Goal: Information Seeking & Learning: Learn about a topic

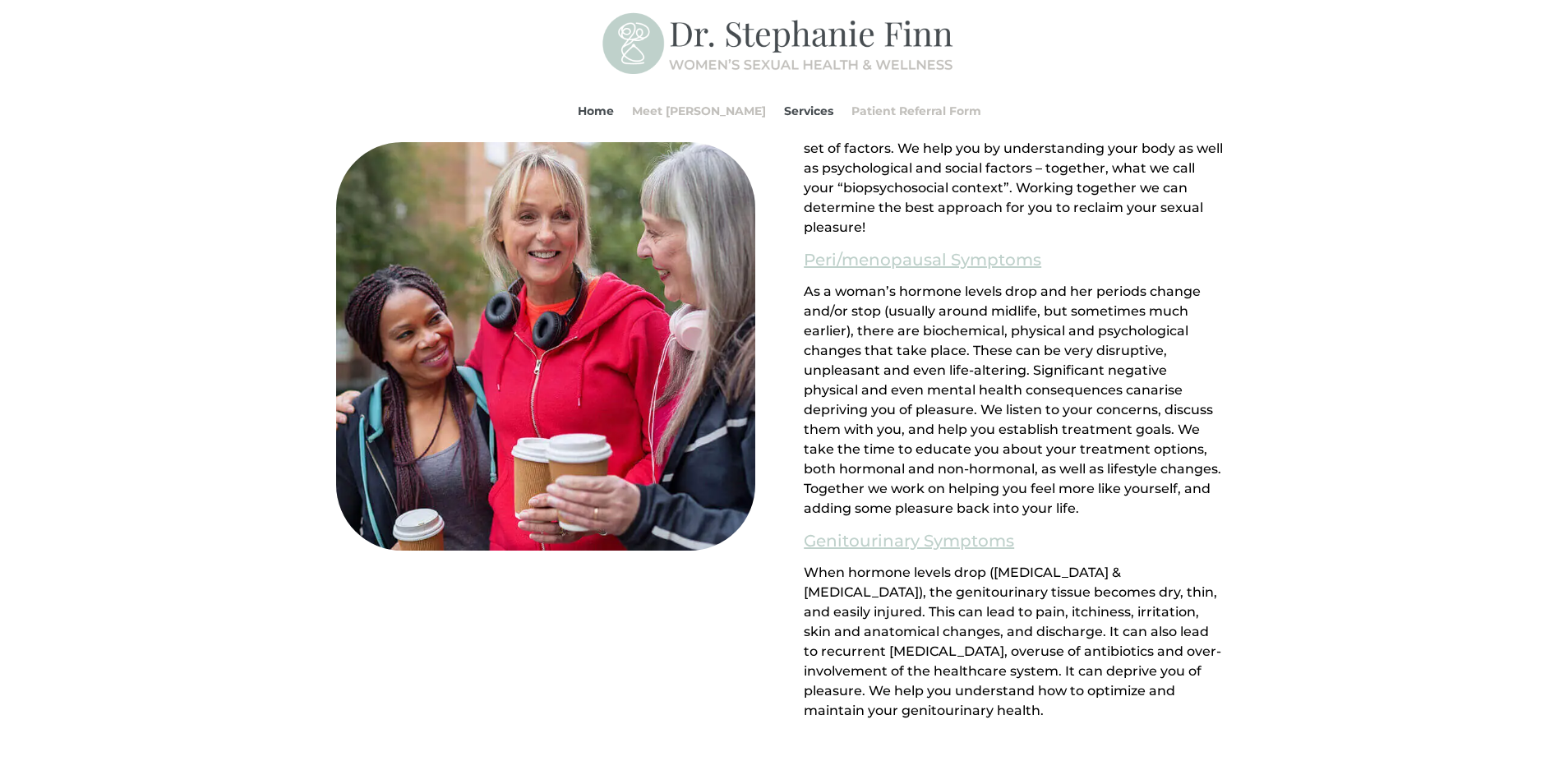
scroll to position [1315, 0]
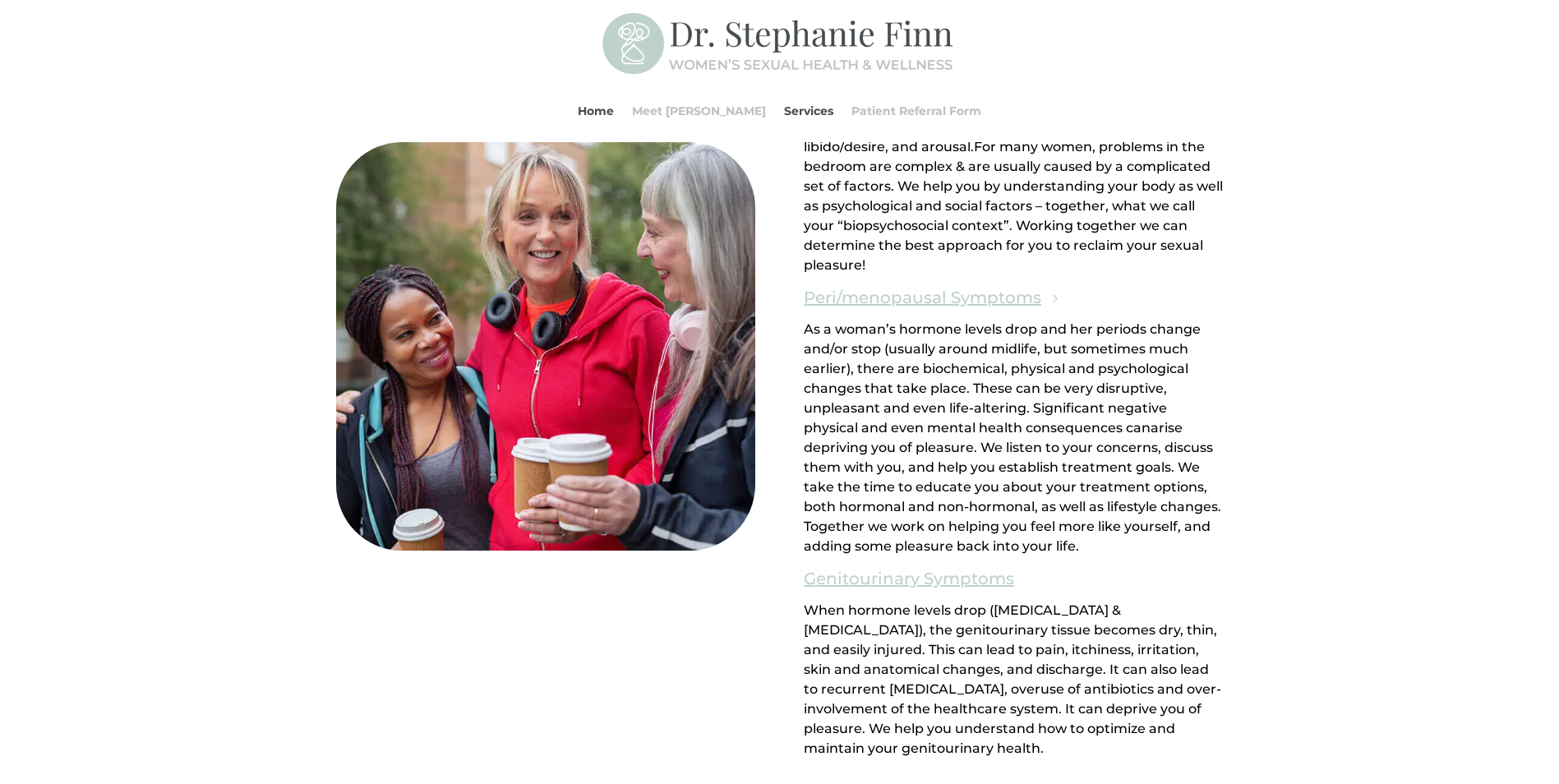
click at [929, 301] on link "Peri/menopausal Symptoms" at bounding box center [923, 297] width 237 height 28
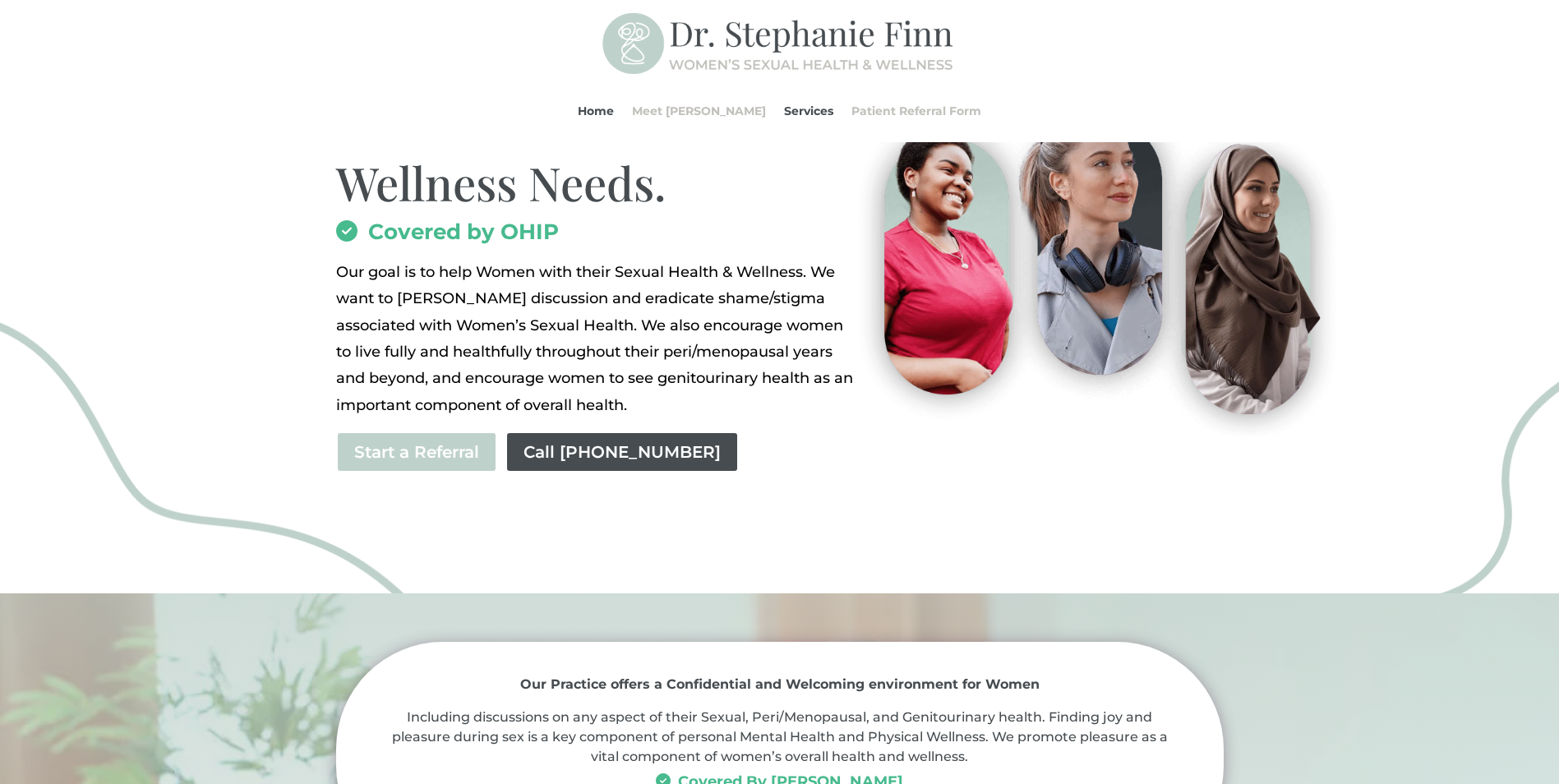
scroll to position [165, 0]
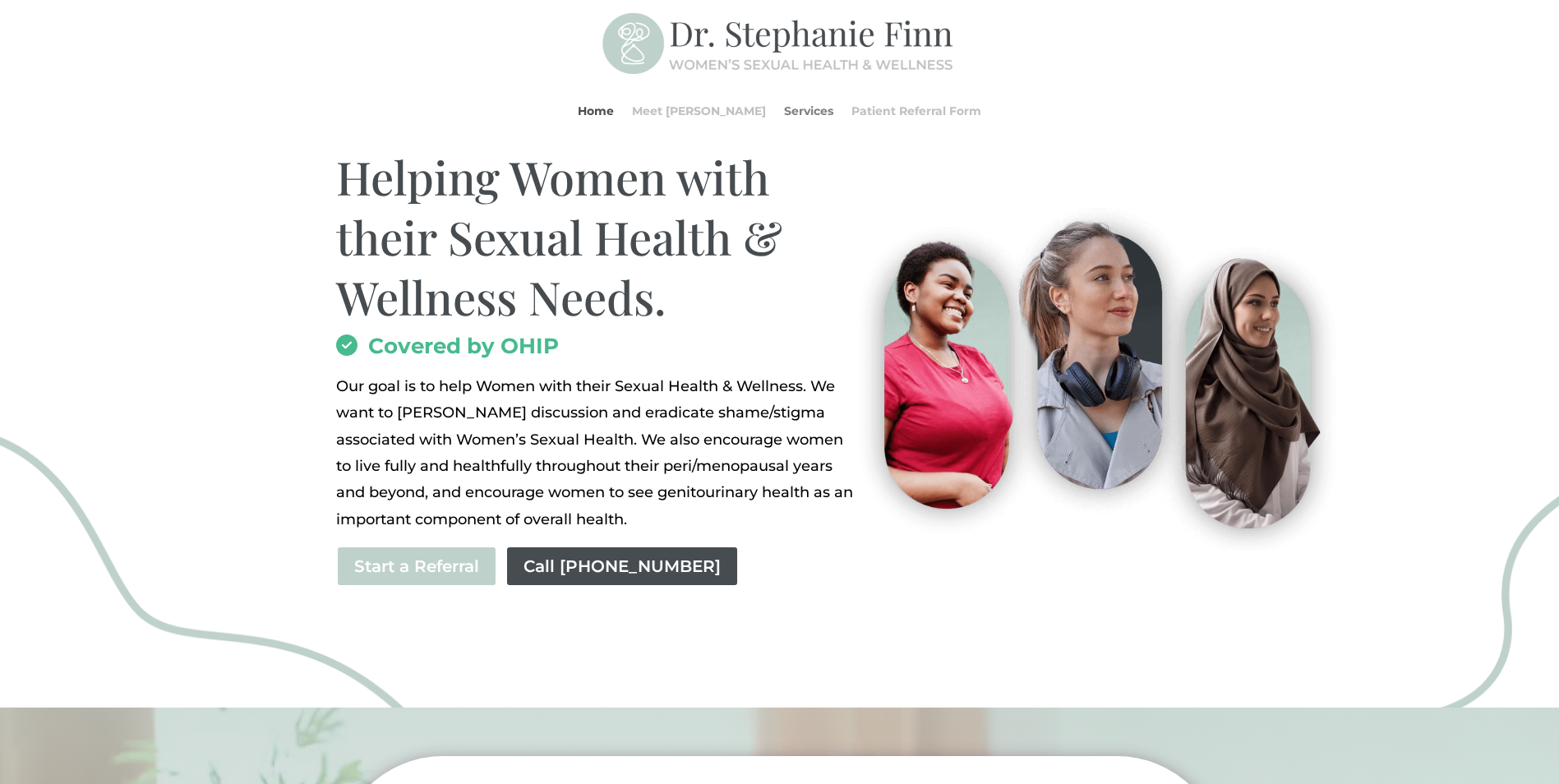
click at [786, 103] on link "Services" at bounding box center [808, 110] width 49 height 62
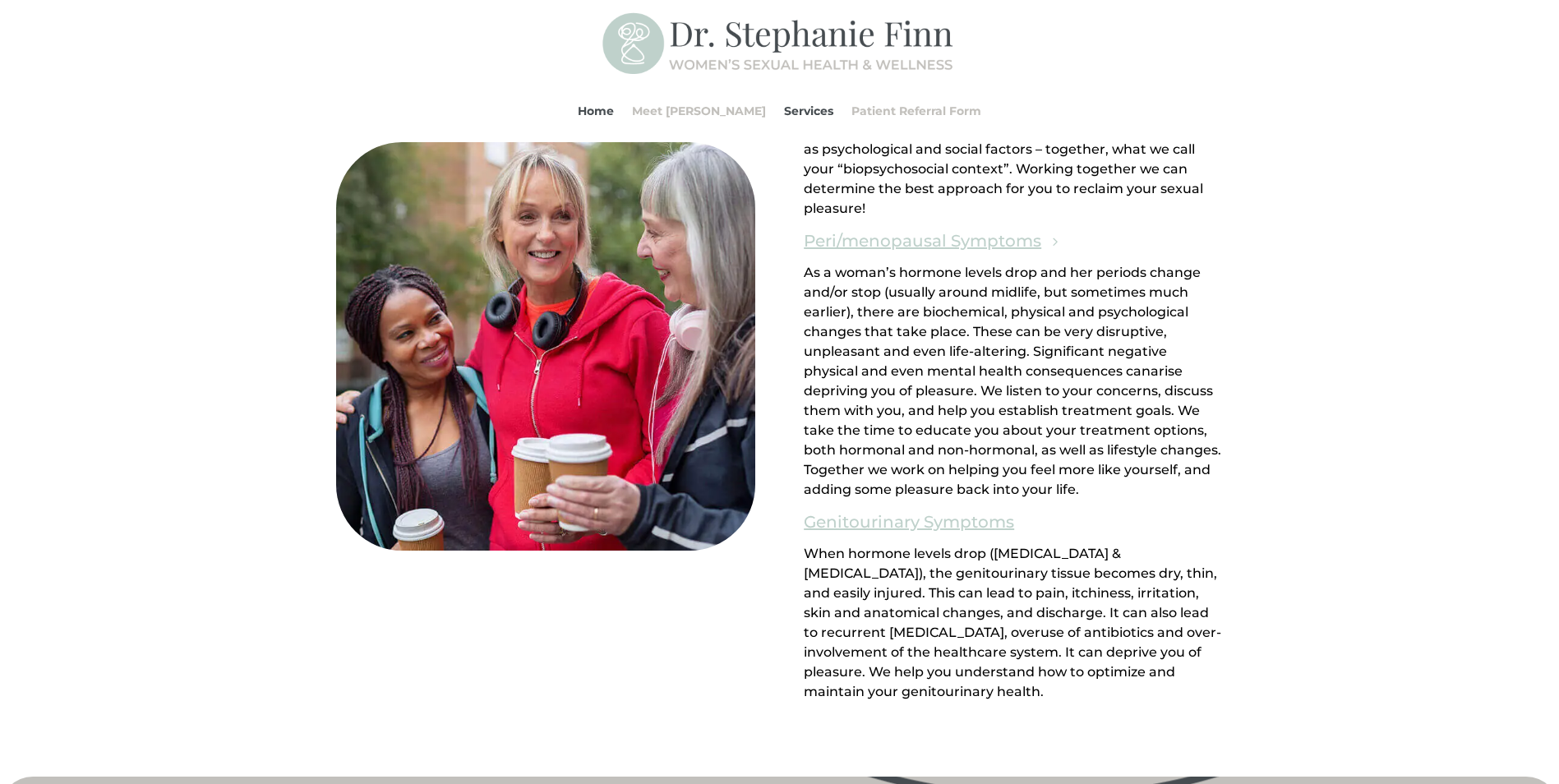
scroll to position [1384, 0]
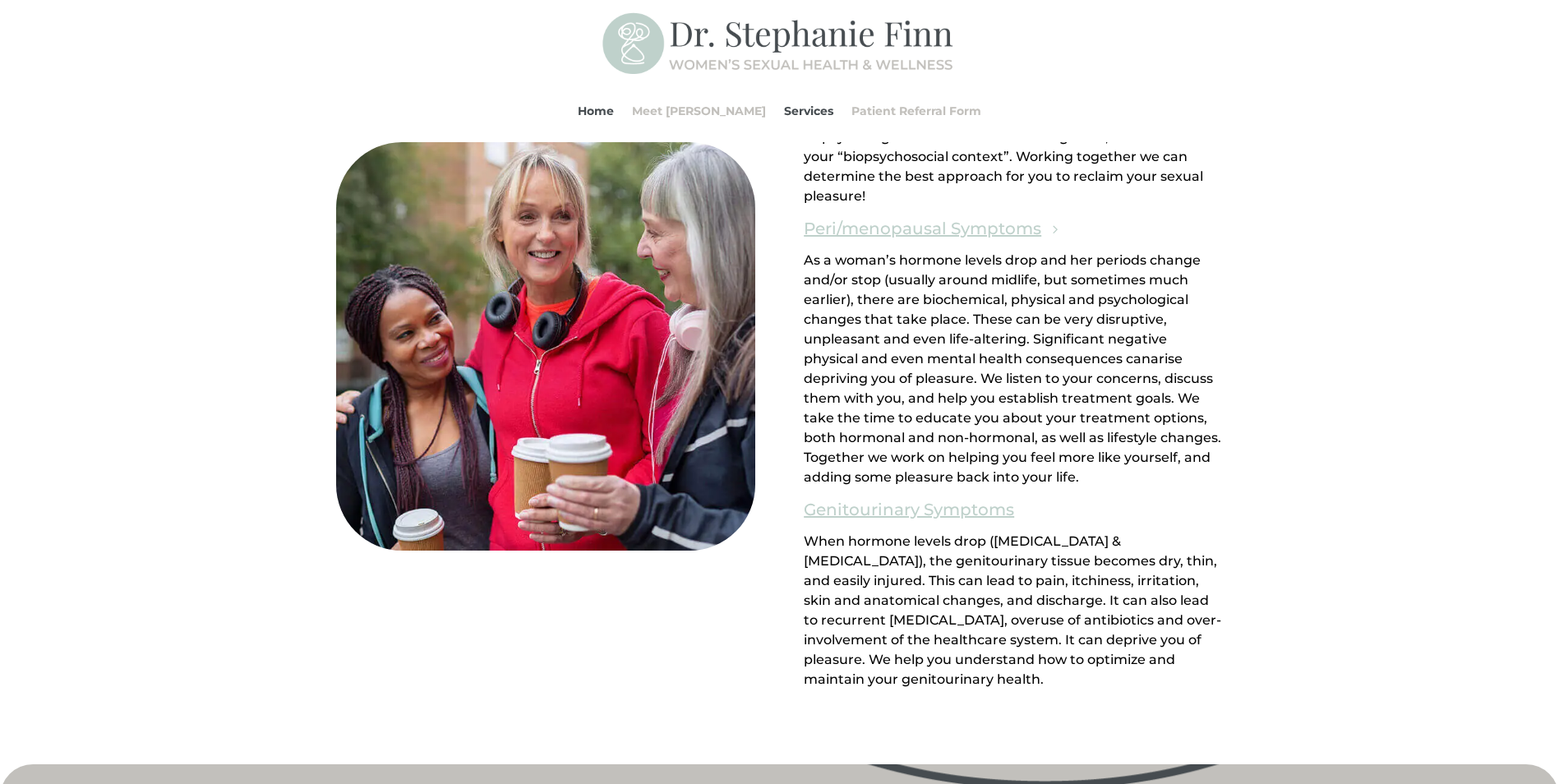
click at [933, 223] on link "Peri/menopausal Symptoms" at bounding box center [923, 228] width 237 height 28
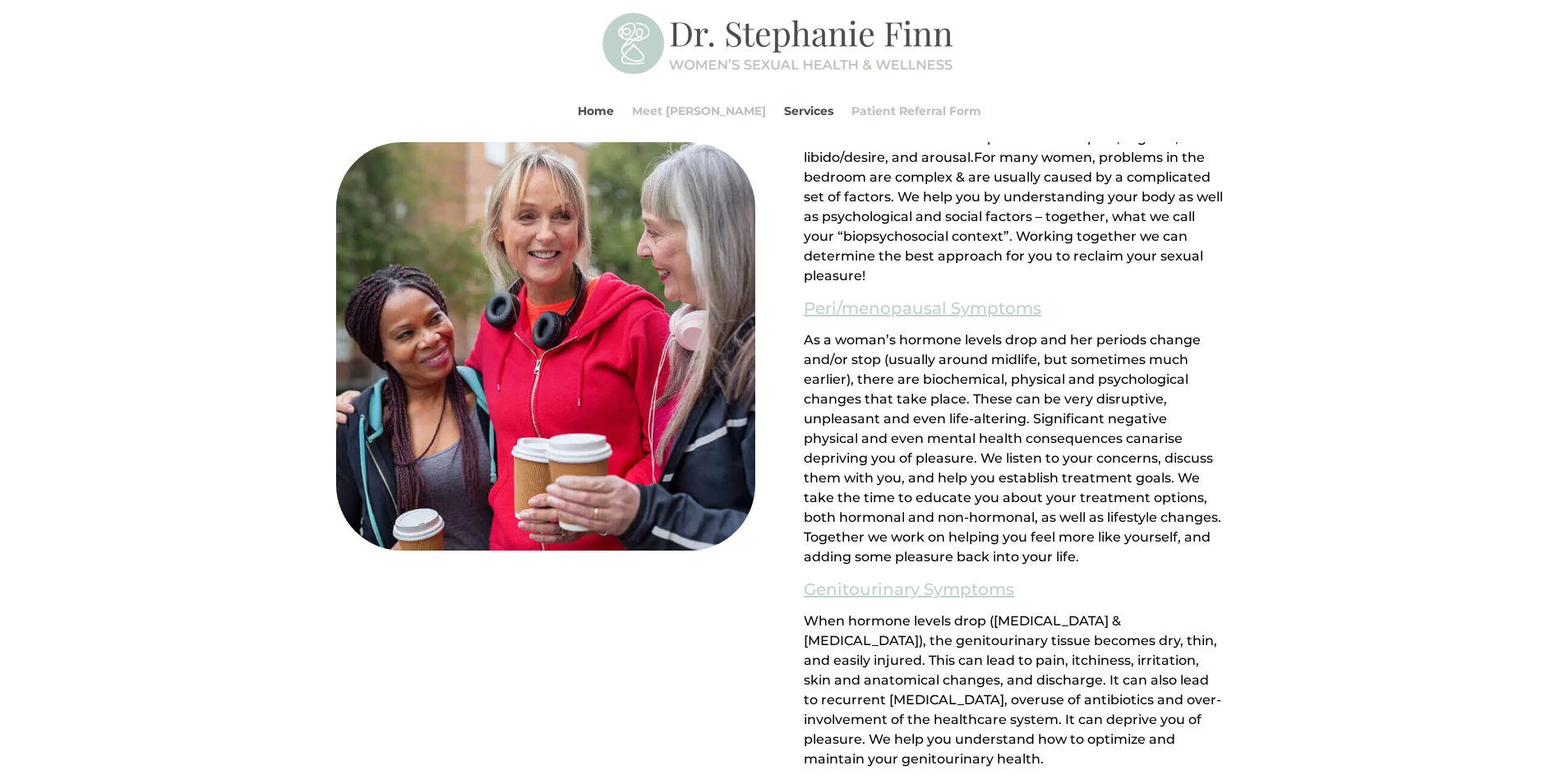
scroll to position [1562, 0]
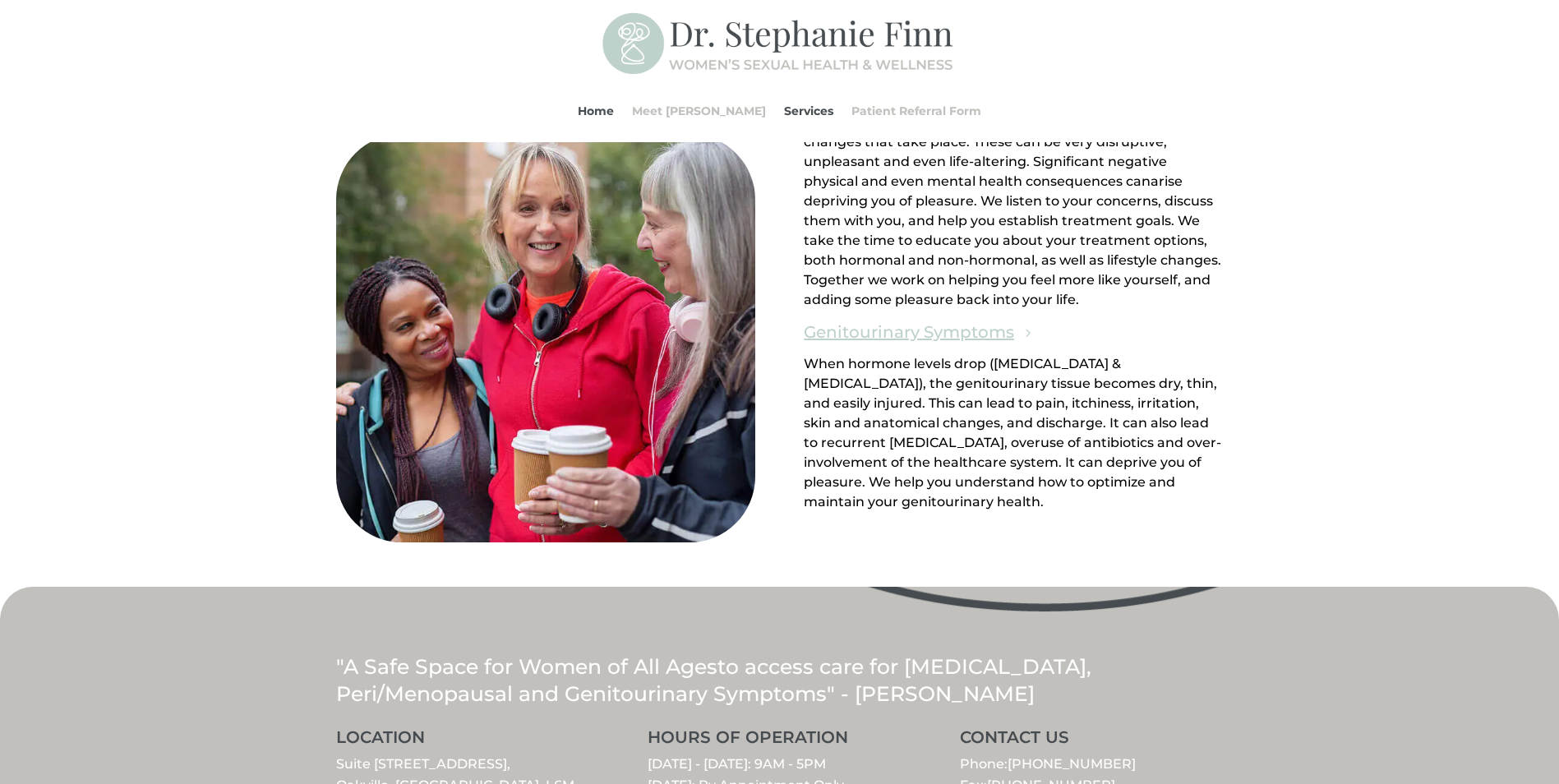
click at [871, 333] on link "Genitourinary Symptoms" at bounding box center [909, 331] width 210 height 28
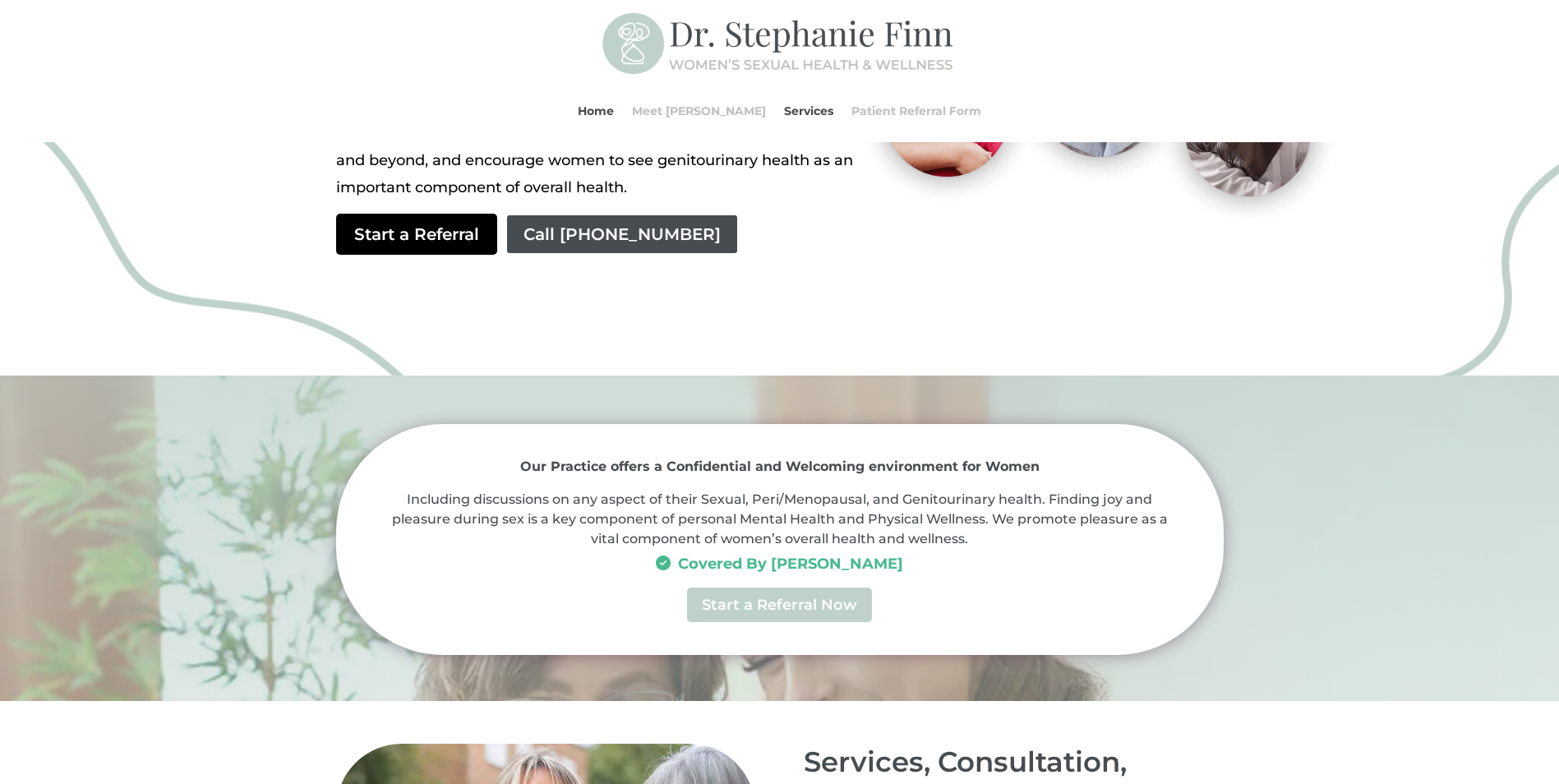
scroll to position [575, 0]
